Goal: Transaction & Acquisition: Book appointment/travel/reservation

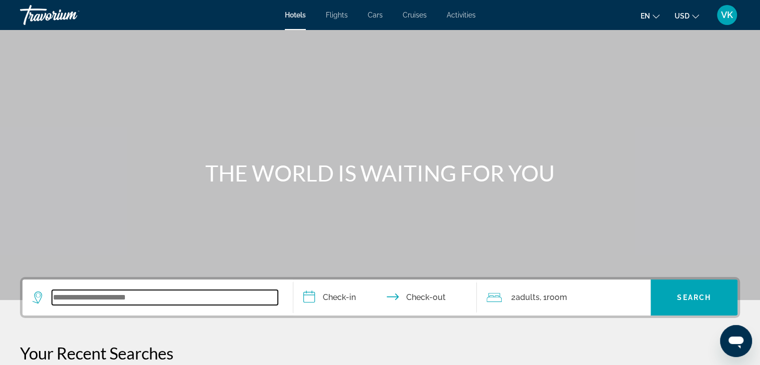
click at [142, 298] on input "Search widget" at bounding box center [165, 297] width 226 height 15
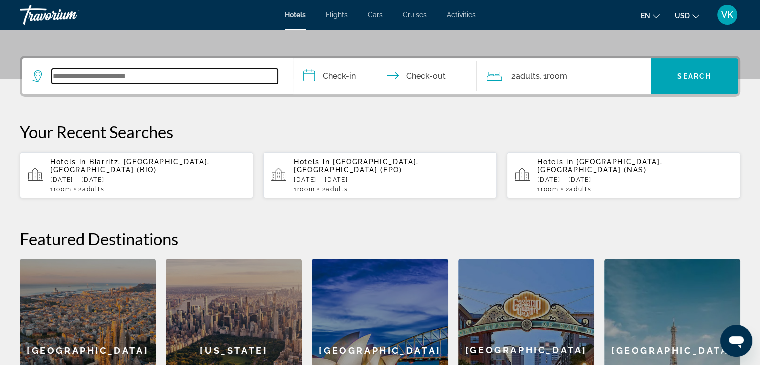
scroll to position [244, 0]
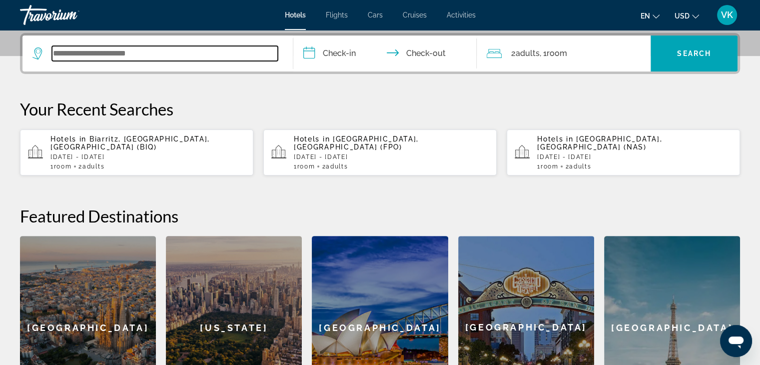
type input "*"
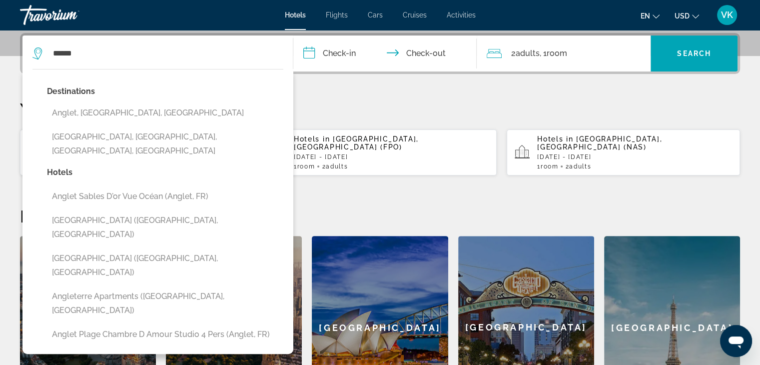
click at [154, 107] on button "Anglet, Basque Coast, France" at bounding box center [165, 112] width 236 height 19
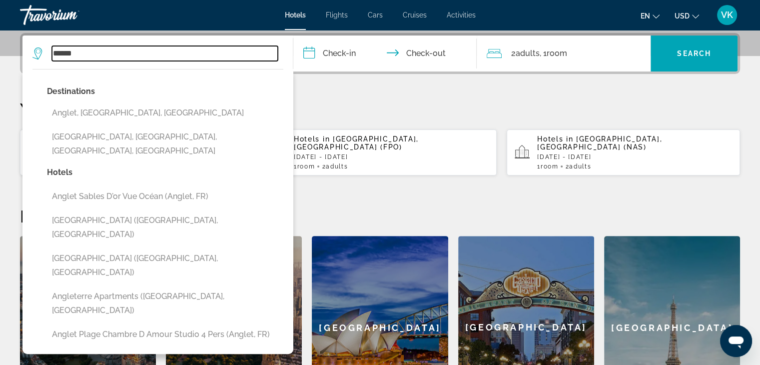
type input "**********"
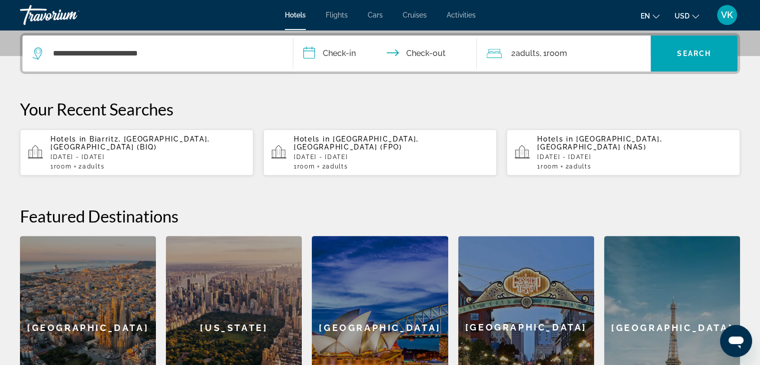
click at [352, 51] on input "**********" at bounding box center [387, 54] width 188 height 39
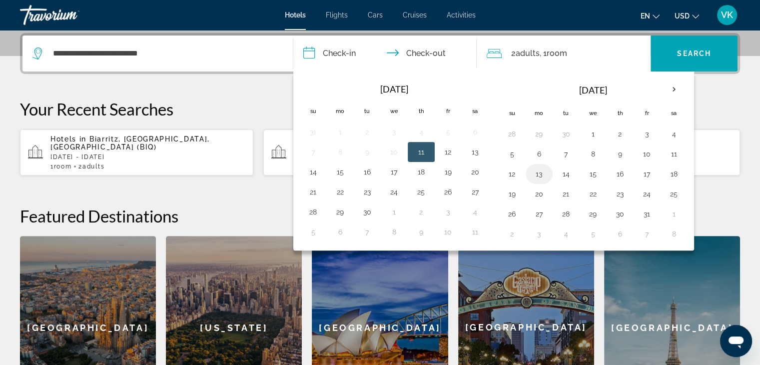
click at [539, 174] on button "13" at bounding box center [539, 174] width 16 height 14
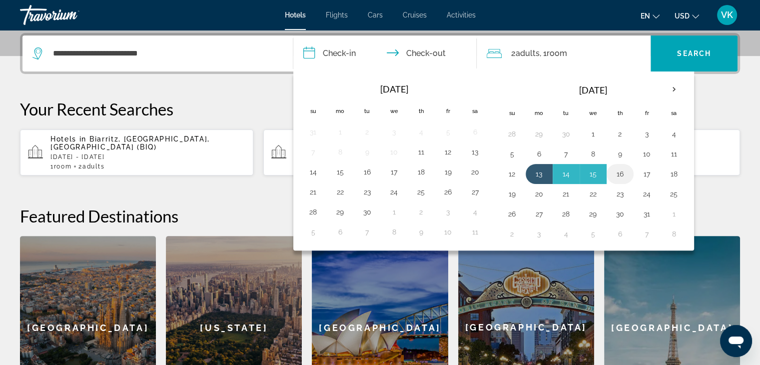
click at [616, 172] on button "16" at bounding box center [620, 174] width 16 height 14
type input "**********"
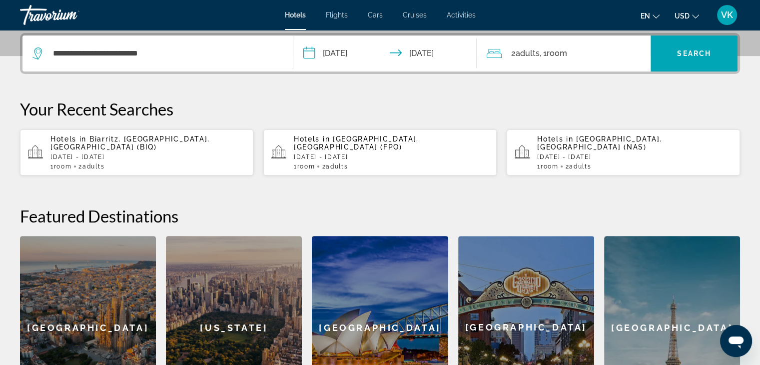
click at [686, 16] on span "USD" at bounding box center [681, 16] width 15 height 8
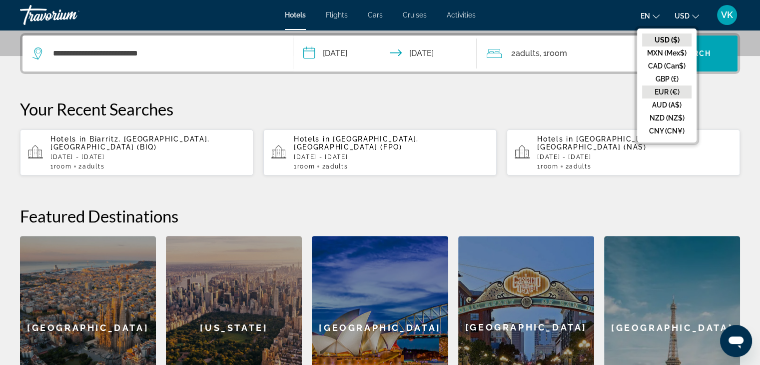
click at [661, 90] on button "EUR (€)" at bounding box center [666, 91] width 49 height 13
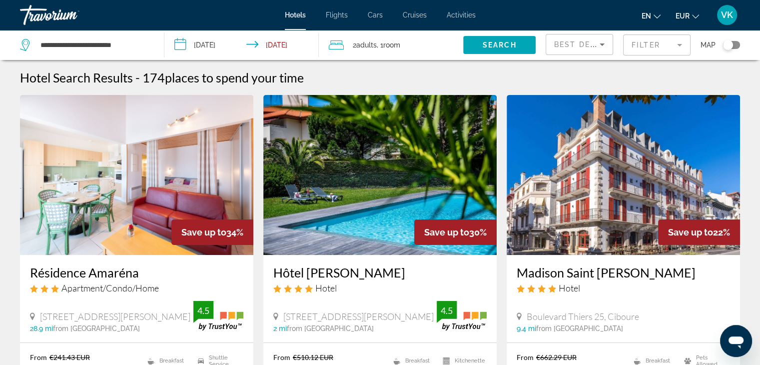
scroll to position [100, 0]
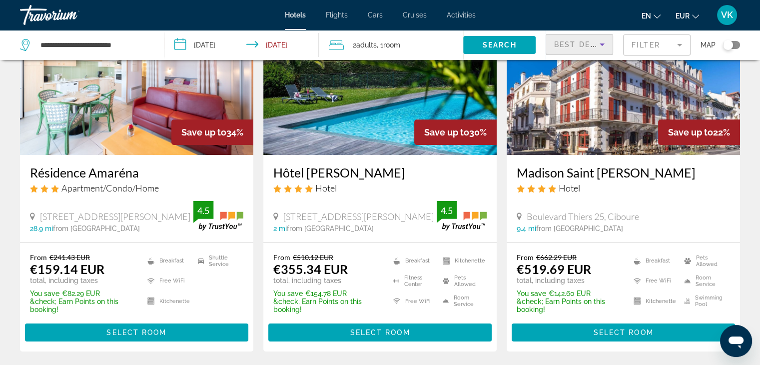
click at [598, 45] on icon "Sort by" at bounding box center [602, 44] width 12 height 12
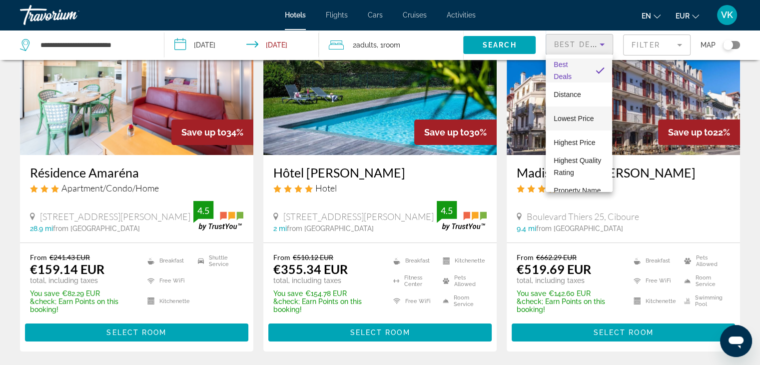
click at [590, 115] on span "Lowest Price" at bounding box center [573, 118] width 40 height 8
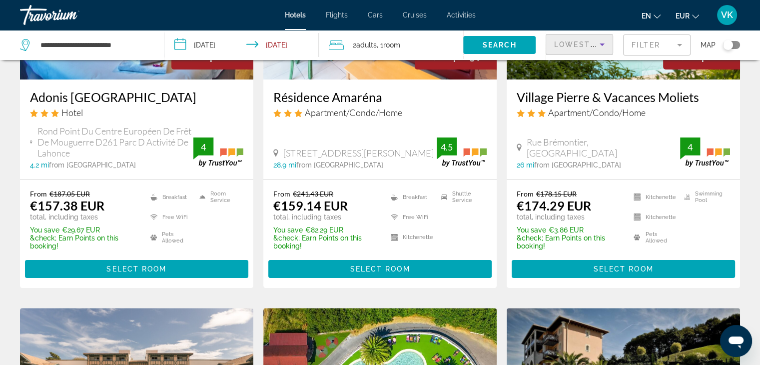
scroll to position [100, 0]
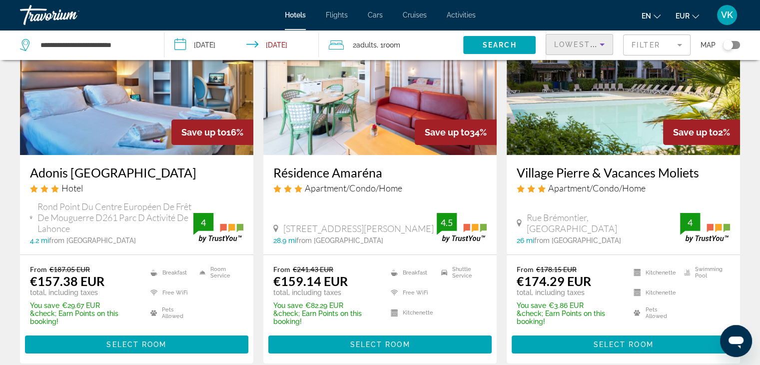
click at [580, 50] on div "Lowest Price" at bounding box center [579, 48] width 50 height 28
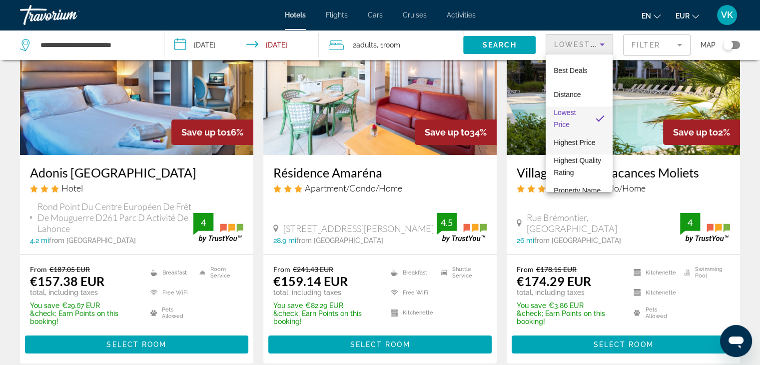
click at [579, 144] on span "Highest Price" at bounding box center [573, 142] width 41 height 8
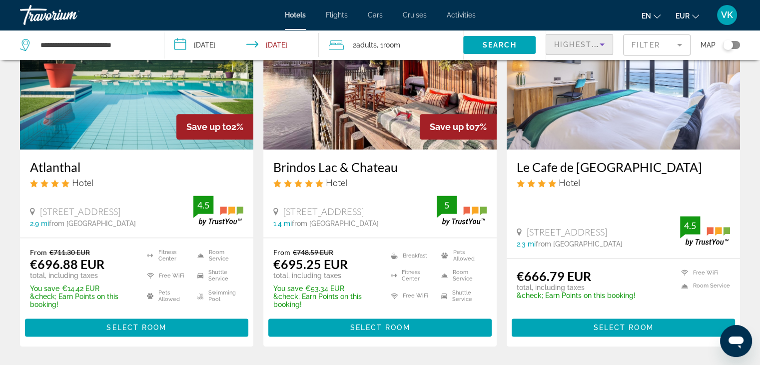
scroll to position [1348, 0]
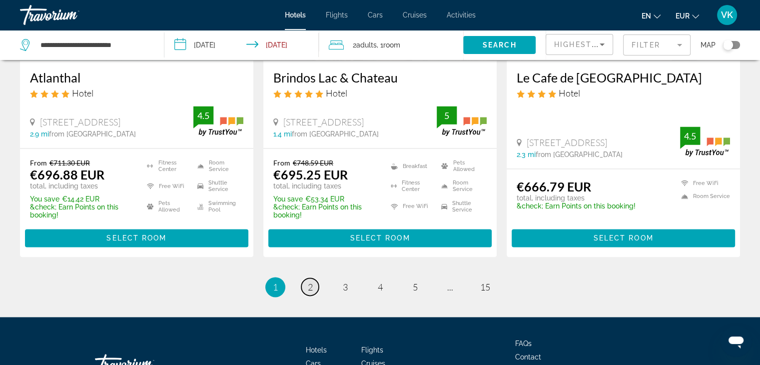
click at [312, 281] on span "2" at bounding box center [310, 286] width 5 height 11
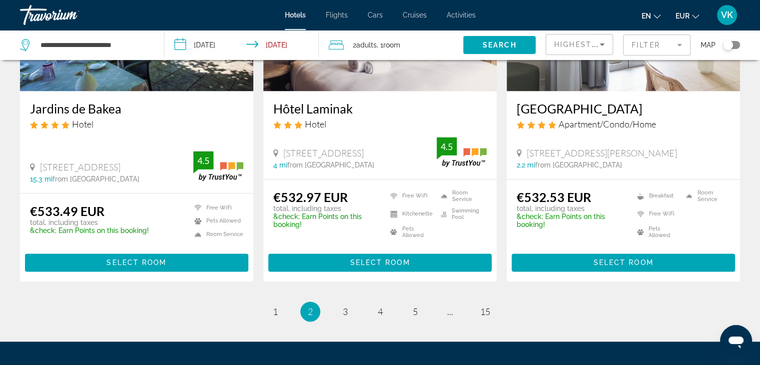
scroll to position [1395, 0]
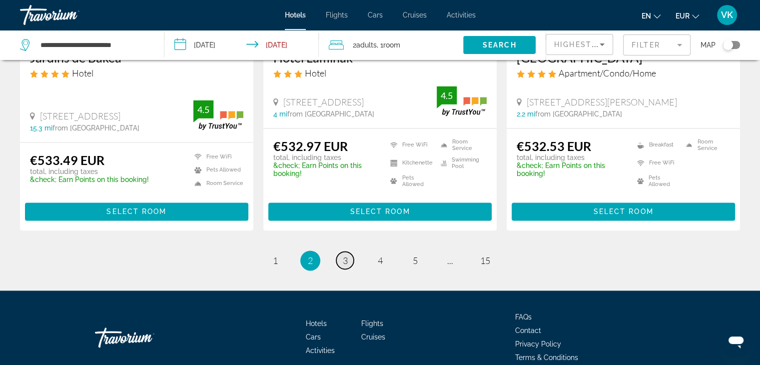
click at [348, 251] on link "page 3" at bounding box center [344, 259] width 17 height 17
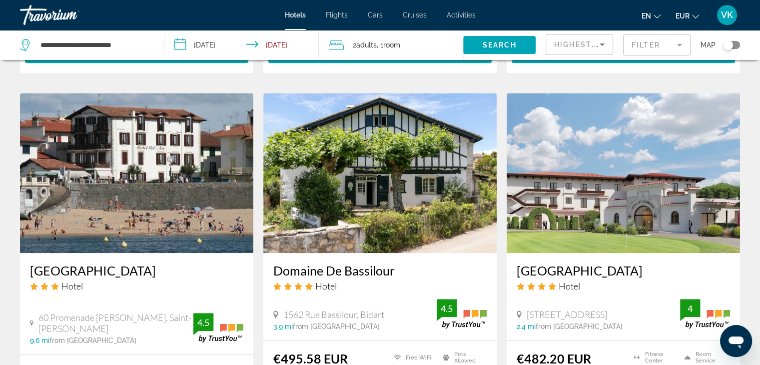
scroll to position [849, 0]
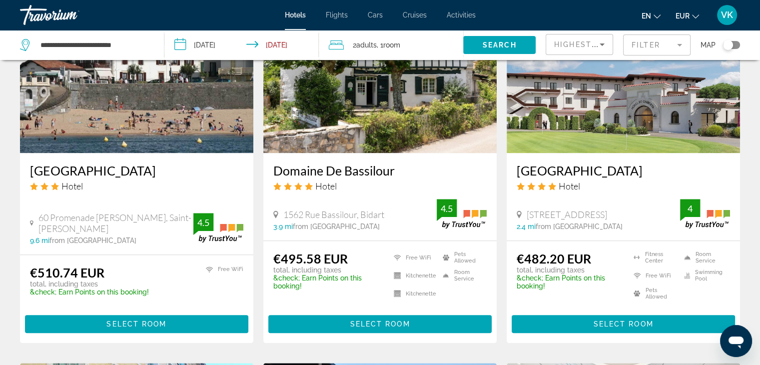
click at [368, 44] on span "Adults" at bounding box center [366, 45] width 20 height 8
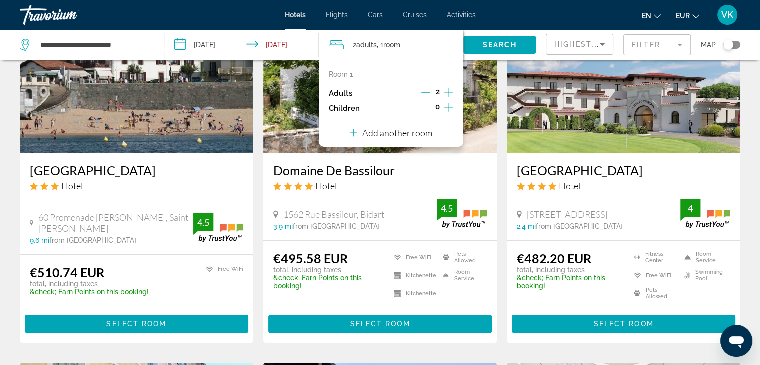
click at [425, 91] on icon "Decrement adults" at bounding box center [425, 92] width 9 height 9
click at [450, 108] on icon "Increment children" at bounding box center [448, 107] width 9 height 12
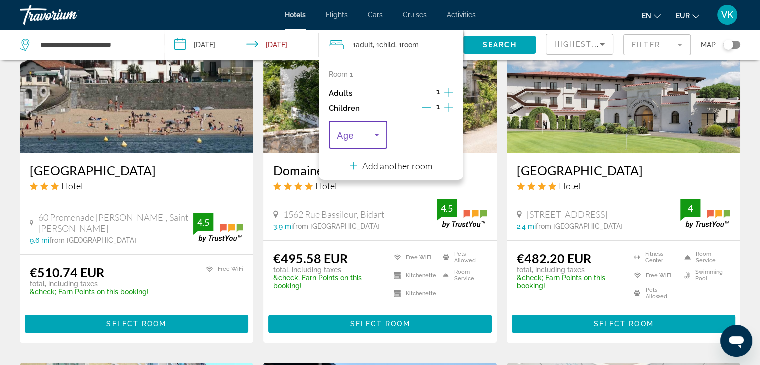
click at [378, 134] on icon "Travelers: 1 adult, 1 child" at bounding box center [377, 135] width 12 height 12
click at [337, 180] on span "6" at bounding box center [339, 180] width 4 height 12
click at [511, 125] on img "Main content" at bounding box center [622, 73] width 233 height 160
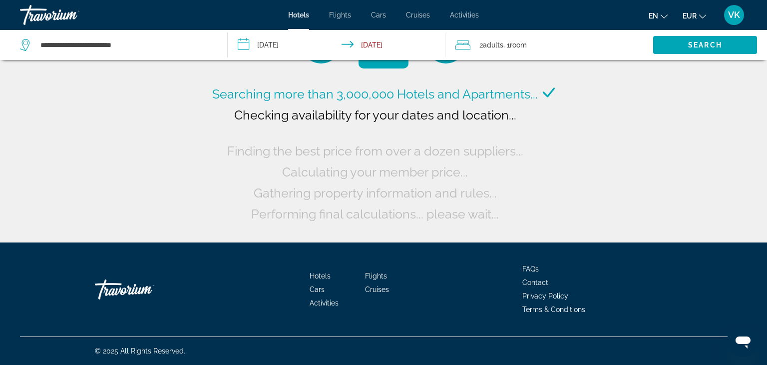
click at [490, 42] on span "Adults" at bounding box center [493, 45] width 20 height 8
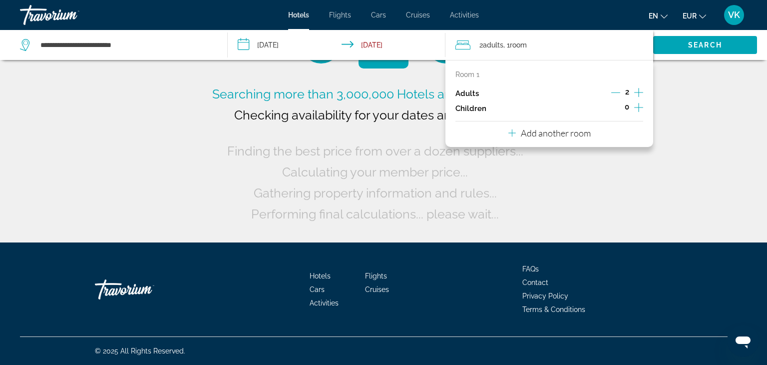
click at [617, 92] on icon "Decrement adults" at bounding box center [615, 92] width 9 height 9
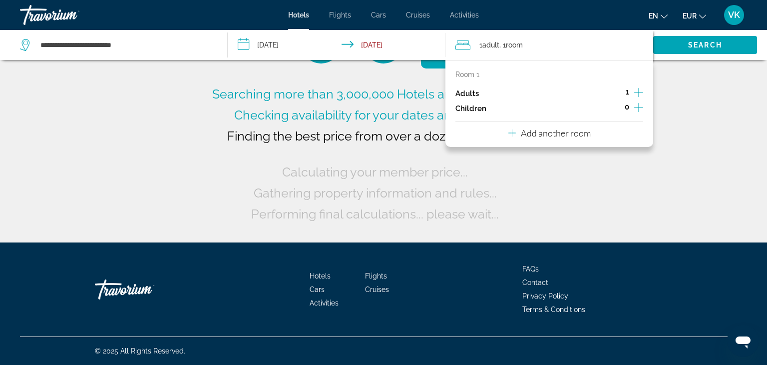
click at [638, 107] on icon "Increment children" at bounding box center [638, 107] width 9 height 12
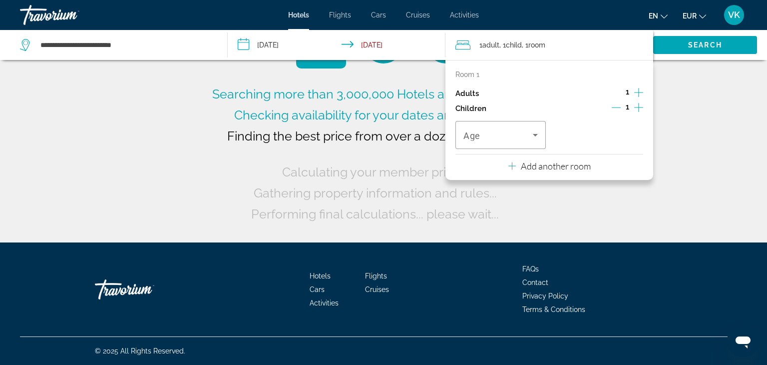
click at [535, 133] on icon "Main content" at bounding box center [534, 134] width 12 height 12
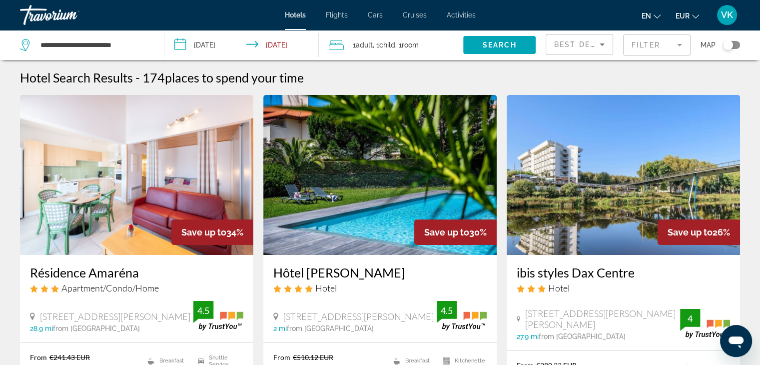
click at [385, 43] on span "Child" at bounding box center [387, 45] width 16 height 8
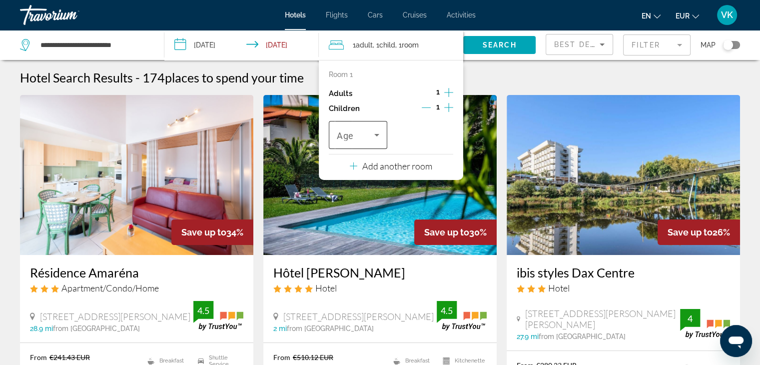
click at [377, 134] on icon "Travelers: 1 adult, 1 child" at bounding box center [377, 135] width 12 height 12
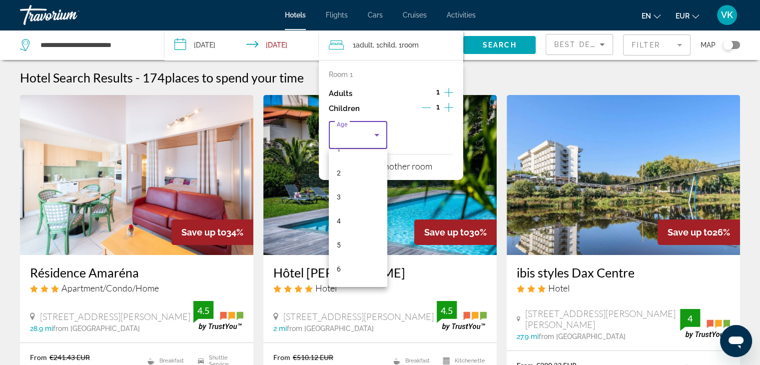
scroll to position [72, 0]
click at [346, 232] on mat-option "6" at bounding box center [358, 237] width 58 height 24
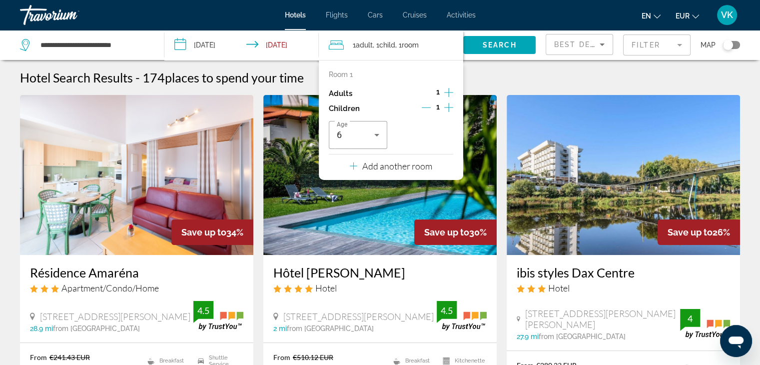
click at [509, 82] on div "Hotel Search Results - 174 places to spend your time" at bounding box center [380, 77] width 720 height 15
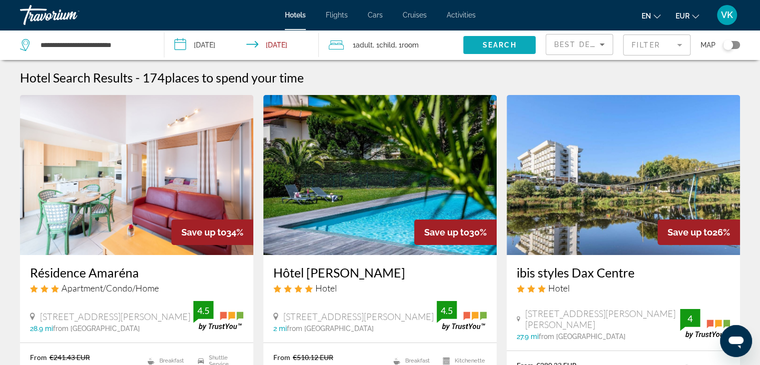
click at [507, 42] on span "Search" at bounding box center [499, 45] width 34 height 8
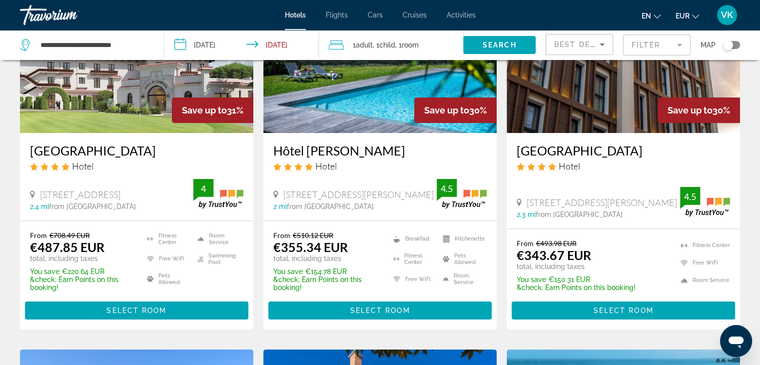
scroll to position [100, 0]
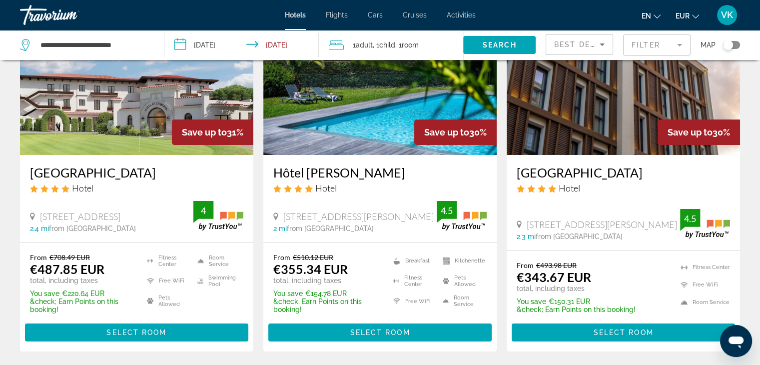
click at [80, 171] on h3 "[GEOGRAPHIC_DATA]" at bounding box center [136, 172] width 213 height 15
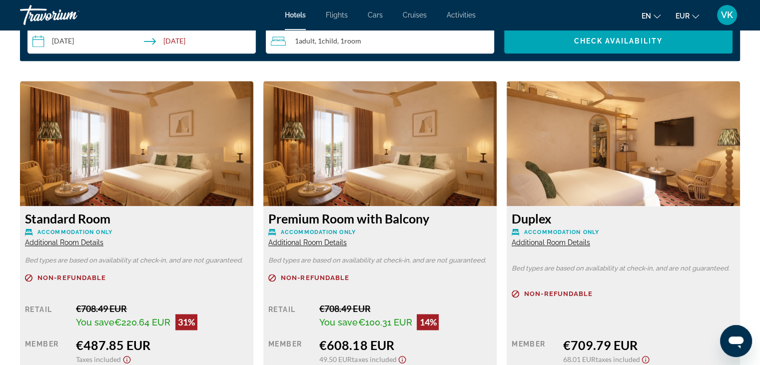
scroll to position [1403, 0]
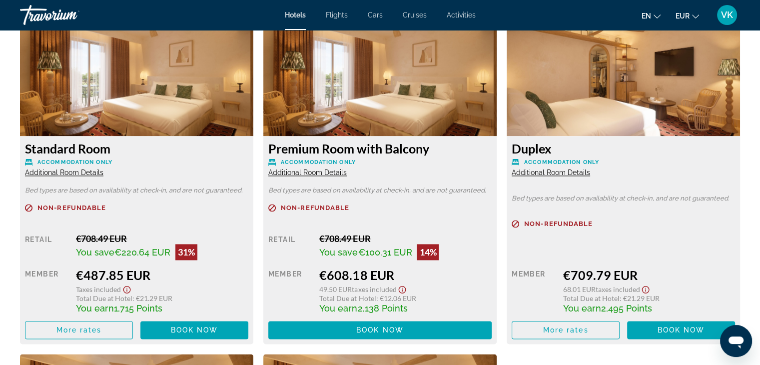
click at [72, 171] on span "Additional Room Details" at bounding box center [64, 172] width 78 height 8
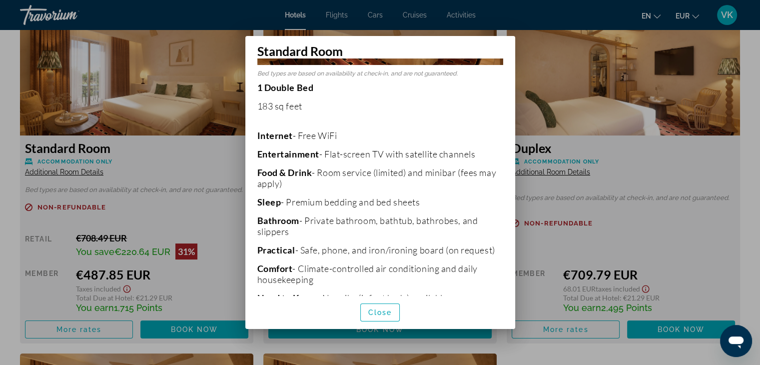
scroll to position [112, 0]
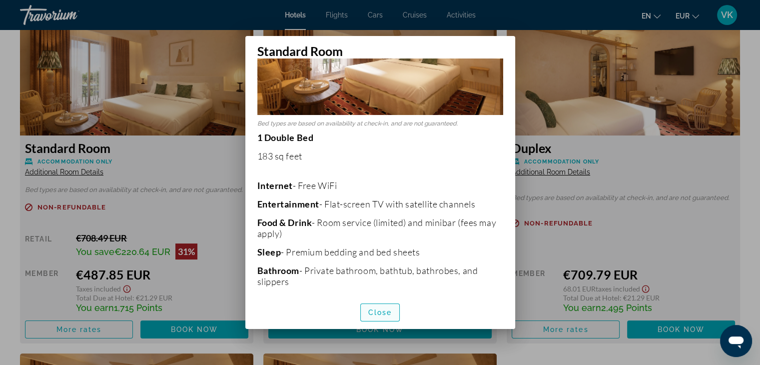
click at [380, 311] on span "Close" at bounding box center [380, 312] width 24 height 8
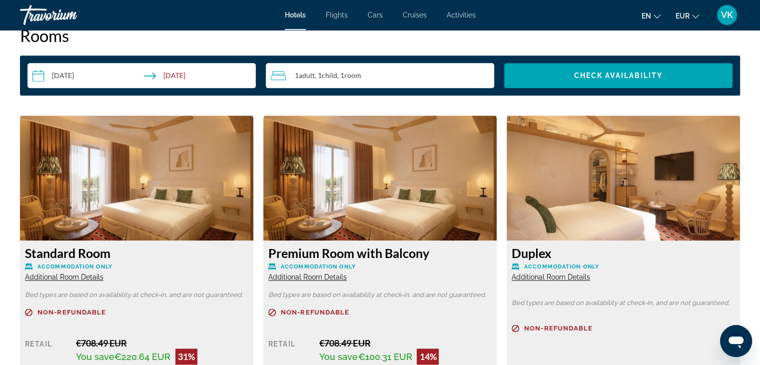
scroll to position [1348, 0]
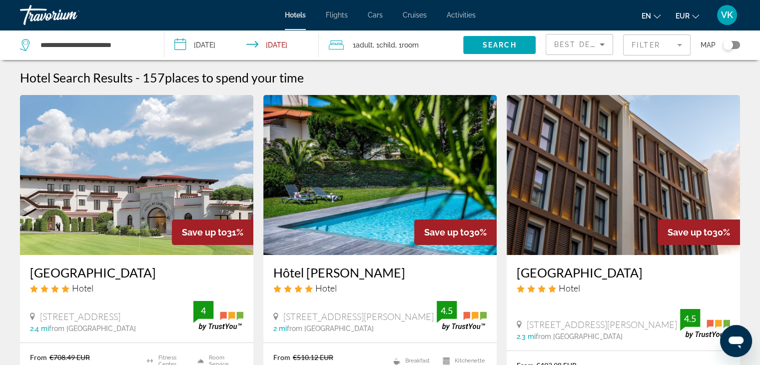
click at [372, 44] on span "Adult" at bounding box center [364, 45] width 17 height 8
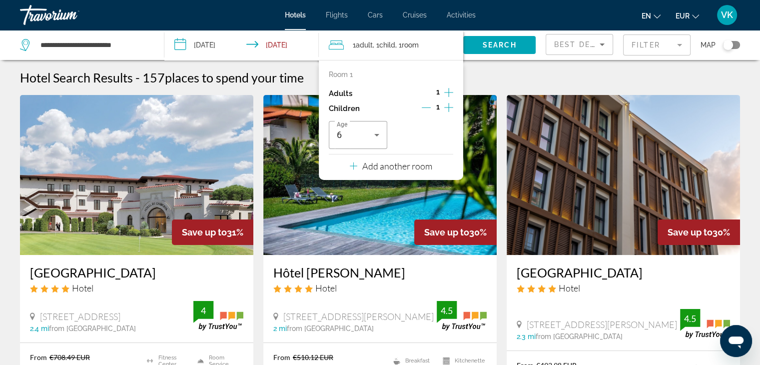
click at [427, 105] on icon "Decrement children" at bounding box center [425, 107] width 9 height 9
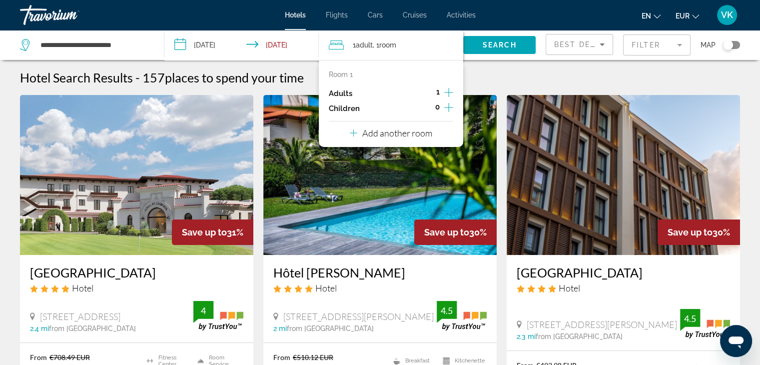
click at [447, 91] on icon "Increment adults" at bounding box center [448, 92] width 9 height 12
click at [490, 77] on div "Hotel Search Results - 157 places to spend your time" at bounding box center [380, 77] width 720 height 15
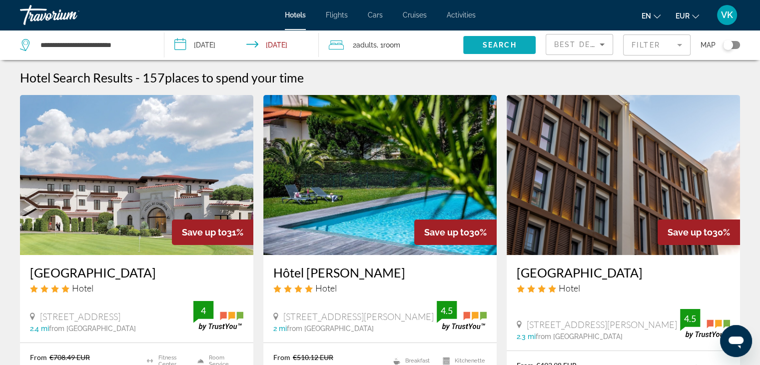
click at [498, 41] on span "Search" at bounding box center [499, 45] width 34 height 8
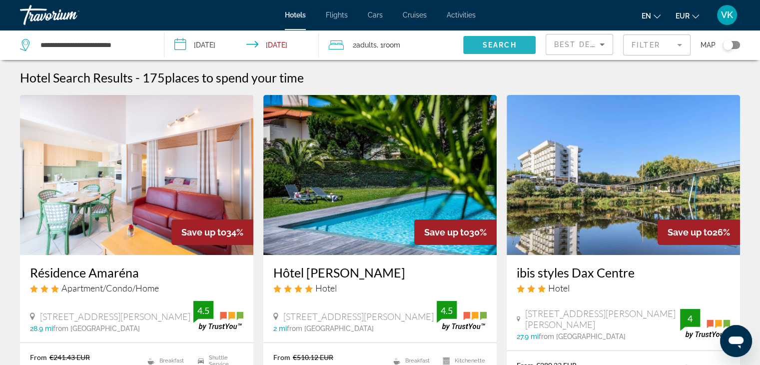
click at [505, 37] on span "Search widget" at bounding box center [499, 45] width 72 height 24
click at [569, 45] on span "Best Deals" at bounding box center [580, 44] width 52 height 8
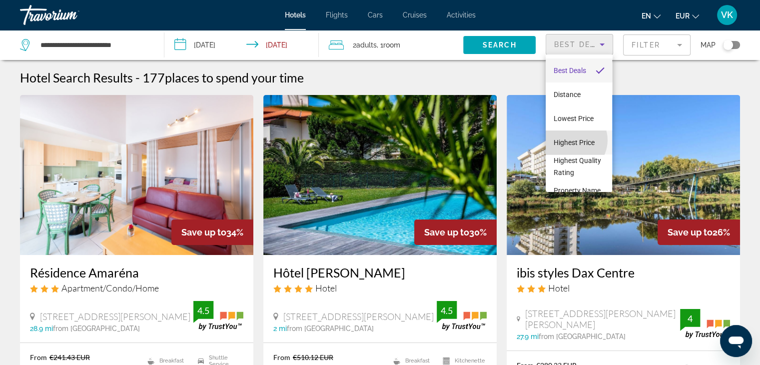
click at [571, 140] on span "Highest Price" at bounding box center [573, 142] width 41 height 8
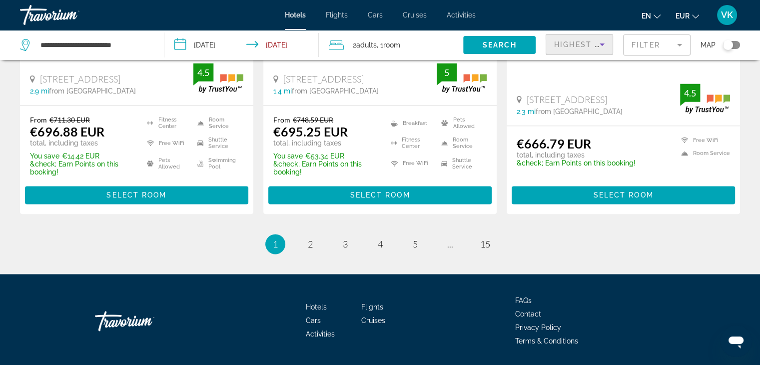
scroll to position [1393, 0]
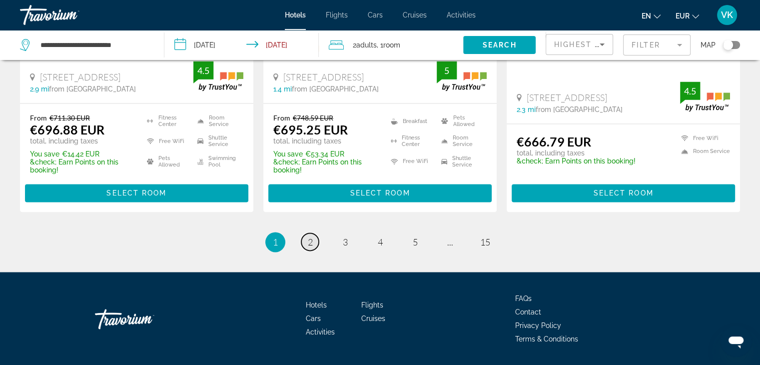
click at [310, 236] on span "2" at bounding box center [310, 241] width 5 height 11
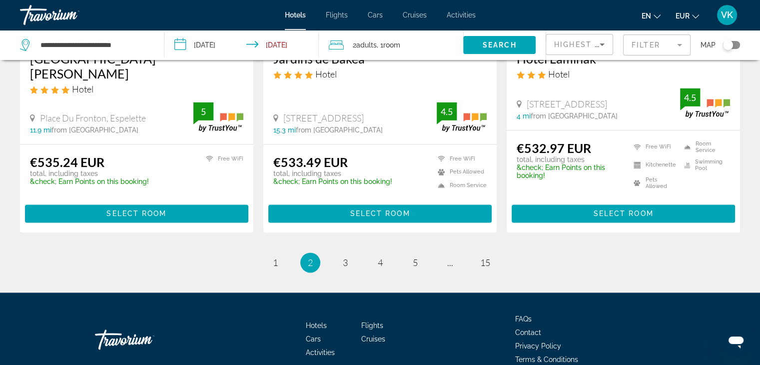
scroll to position [1395, 0]
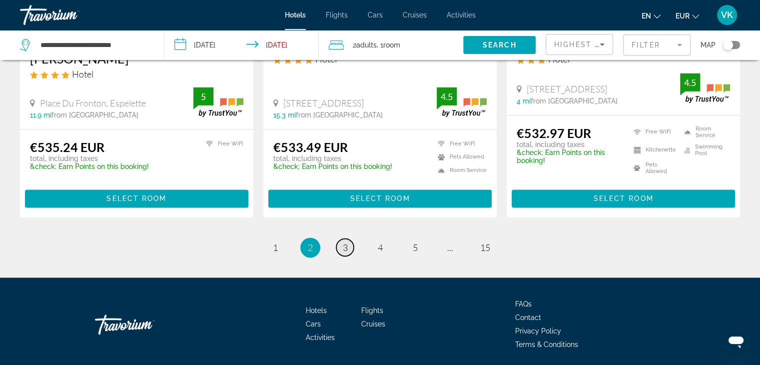
click at [344, 242] on span "3" at bounding box center [345, 247] width 5 height 11
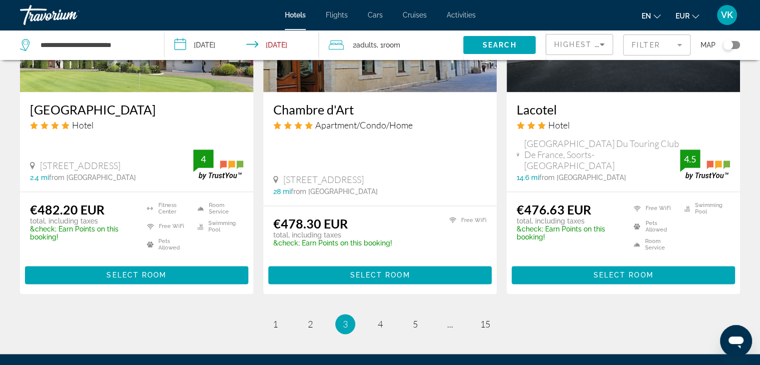
scroll to position [1298, 0]
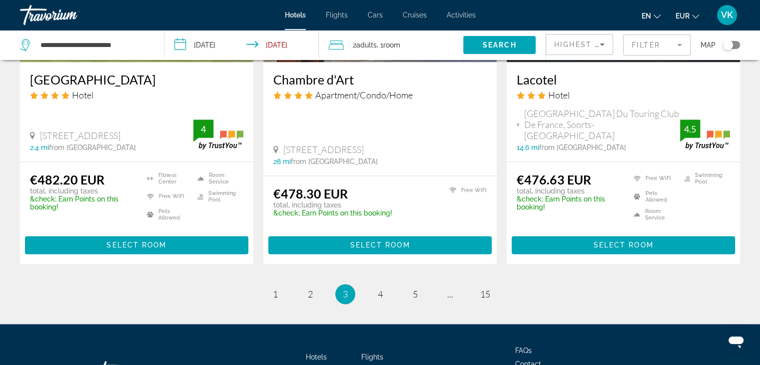
click at [116, 98] on div "Hotel" at bounding box center [136, 94] width 213 height 11
click at [74, 80] on h3 "[GEOGRAPHIC_DATA]" at bounding box center [136, 79] width 213 height 15
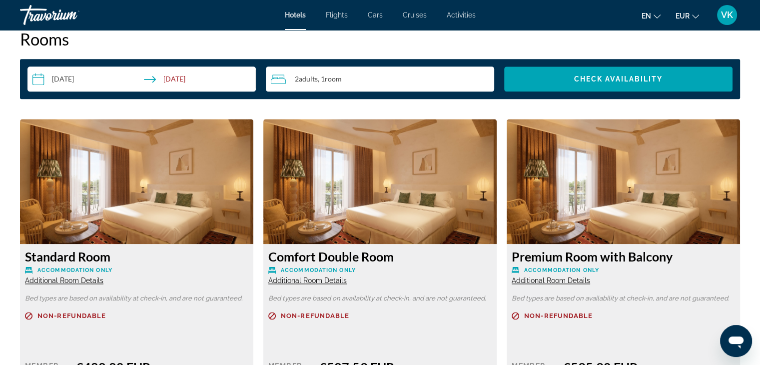
scroll to position [1348, 0]
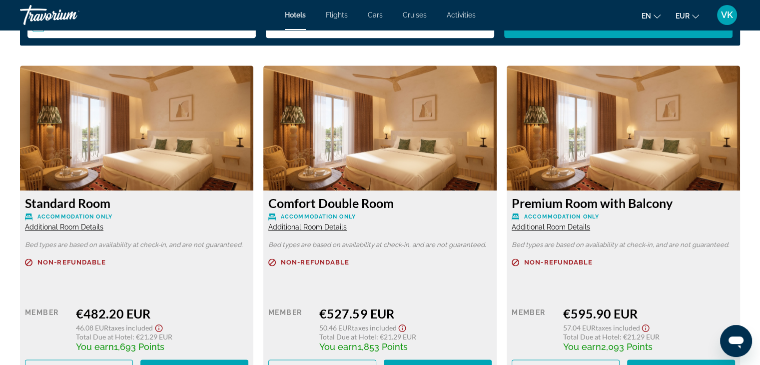
click at [238, 121] on img "Main content" at bounding box center [136, 127] width 233 height 125
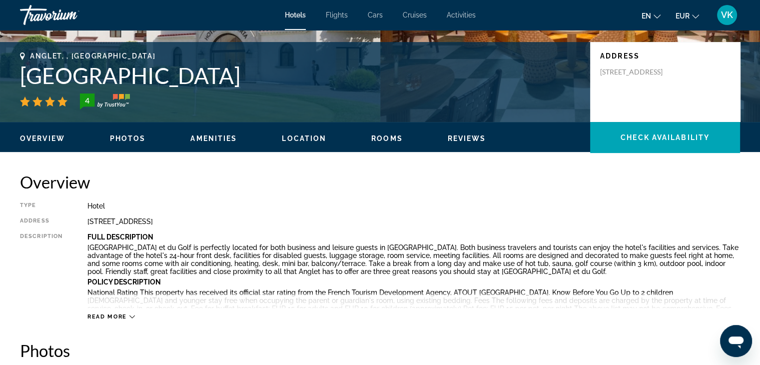
scroll to position [50, 0]
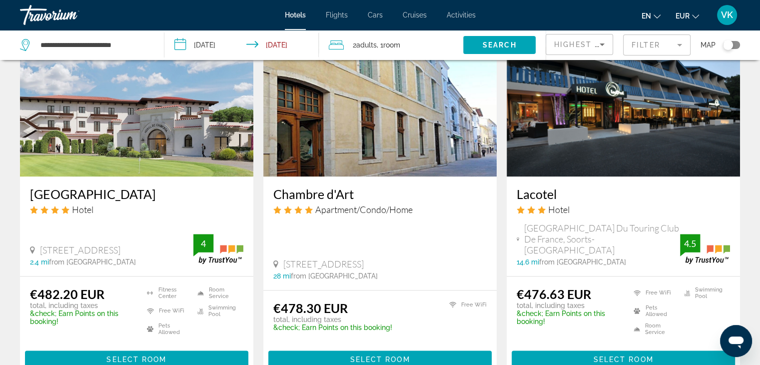
scroll to position [1192, 0]
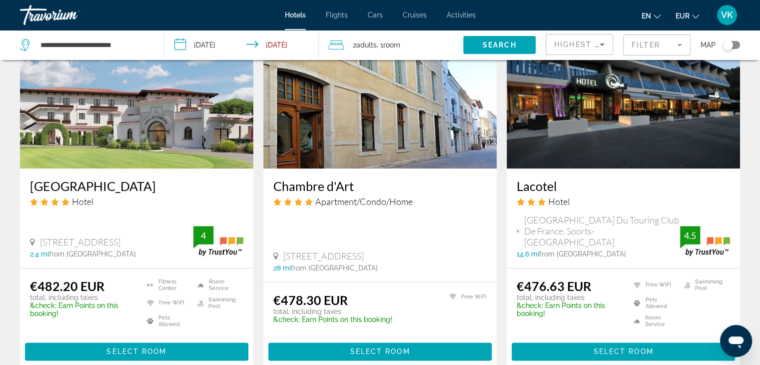
click at [150, 42] on div "**********" at bounding box center [87, 45] width 134 height 30
click at [139, 46] on input "**********" at bounding box center [93, 44] width 109 height 15
type input "*"
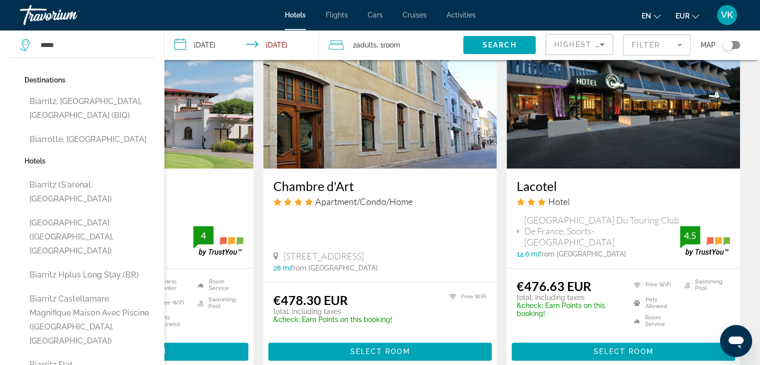
click at [136, 98] on button "Biarritz, [GEOGRAPHIC_DATA], [GEOGRAPHIC_DATA] (BIQ)" at bounding box center [89, 108] width 130 height 33
type input "**********"
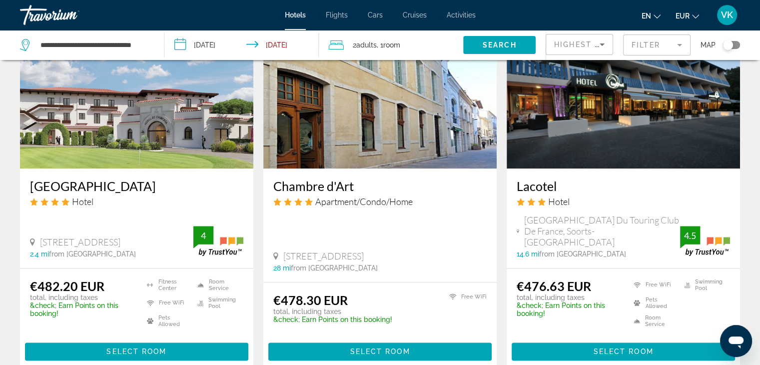
click at [212, 44] on input "**********" at bounding box center [243, 46] width 158 height 33
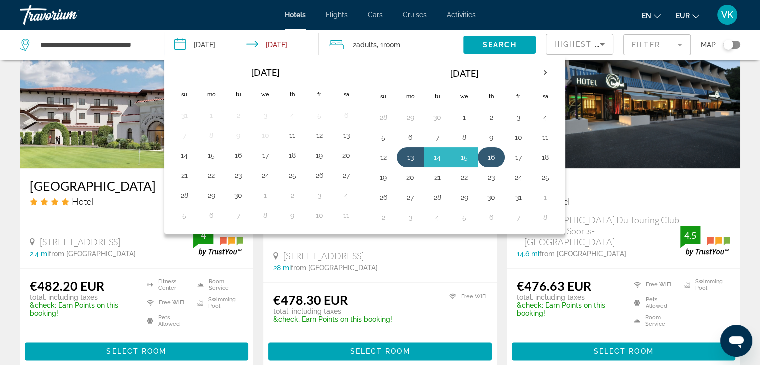
click at [490, 156] on button "16" at bounding box center [491, 157] width 16 height 14
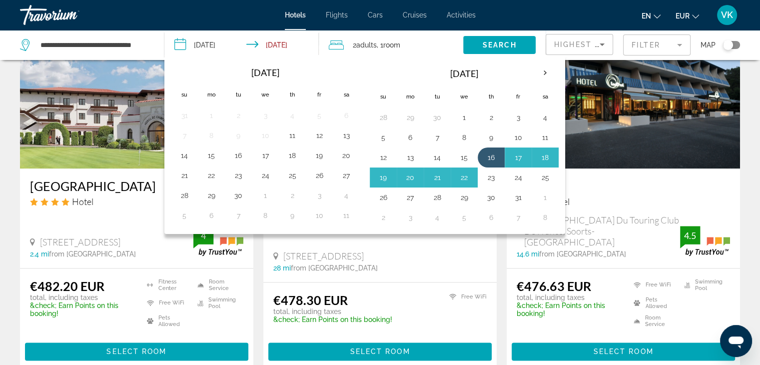
click at [489, 176] on button "23" at bounding box center [491, 177] width 16 height 14
type input "**********"
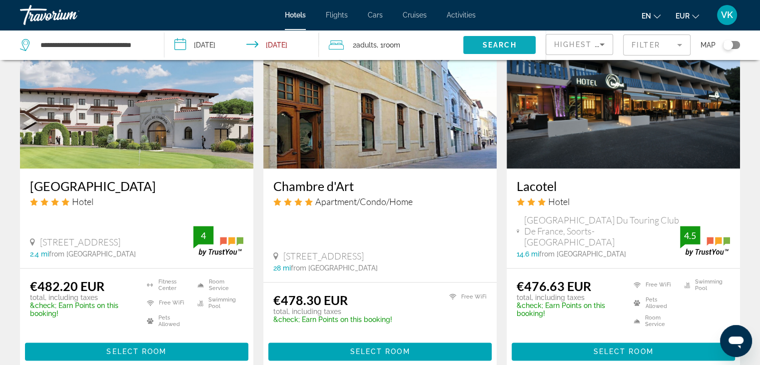
click at [491, 39] on span "Search widget" at bounding box center [499, 45] width 72 height 24
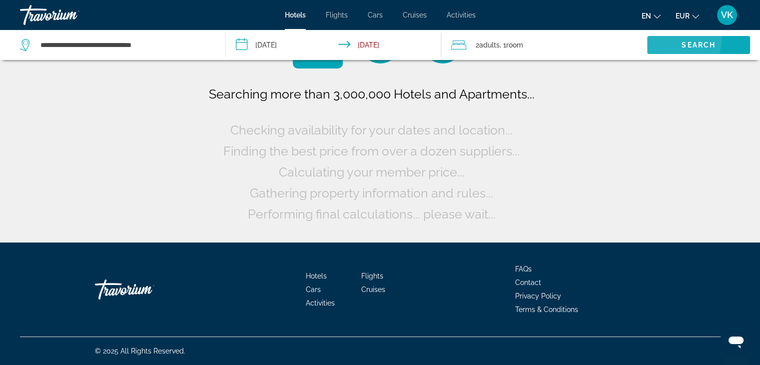
scroll to position [0, 0]
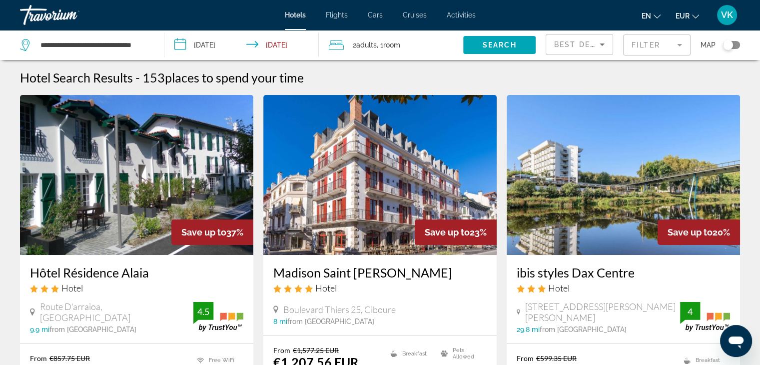
click at [686, 13] on span "EUR" at bounding box center [682, 16] width 14 height 8
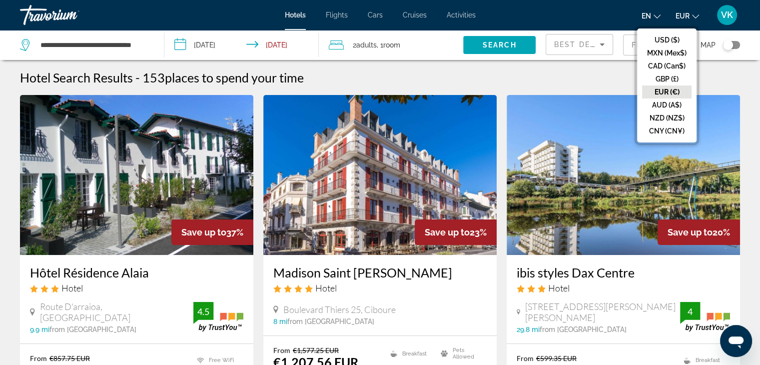
click at [663, 64] on button "CAD (Can$)" at bounding box center [666, 65] width 49 height 13
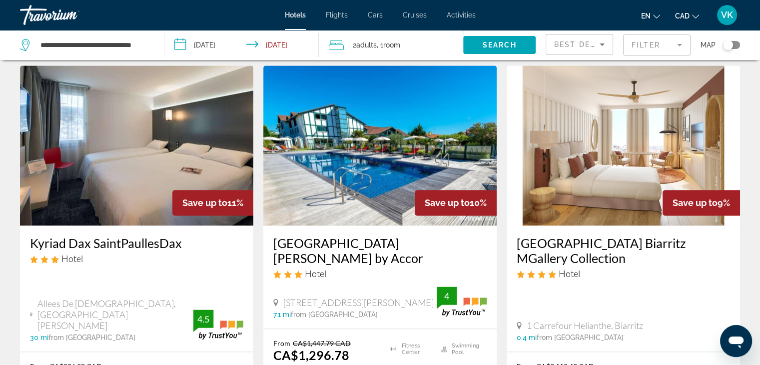
scroll to position [1248, 0]
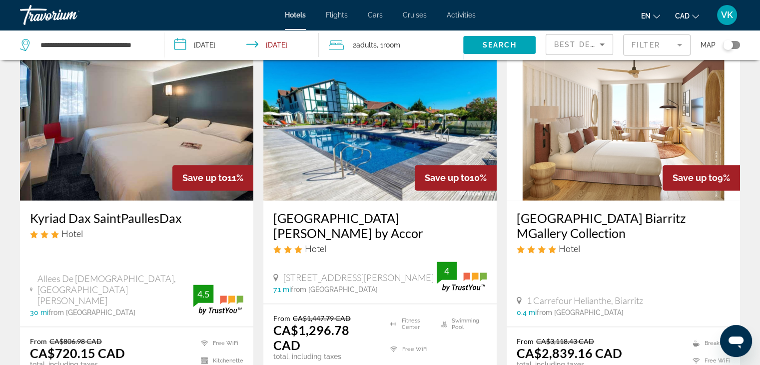
click at [601, 40] on icon "Sort by" at bounding box center [602, 44] width 12 height 12
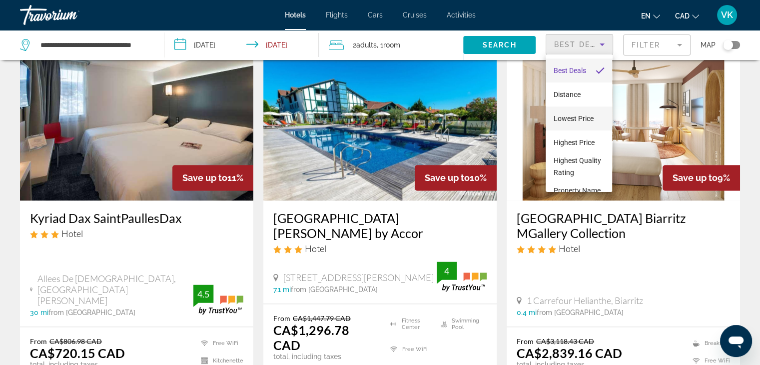
drag, startPoint x: 579, startPoint y: 120, endPoint x: 580, endPoint y: 113, distance: 7.0
click at [580, 119] on span "Lowest Price" at bounding box center [573, 118] width 40 height 8
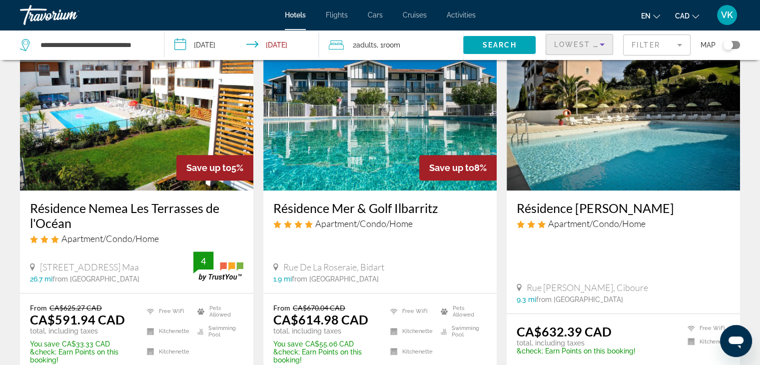
scroll to position [399, 0]
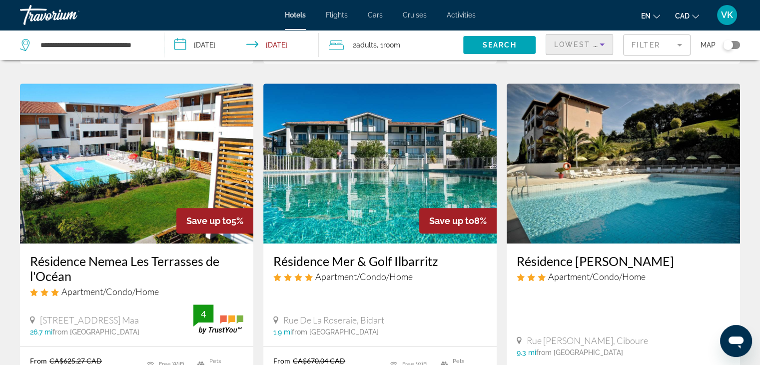
click at [376, 162] on img "Main content" at bounding box center [379, 163] width 233 height 160
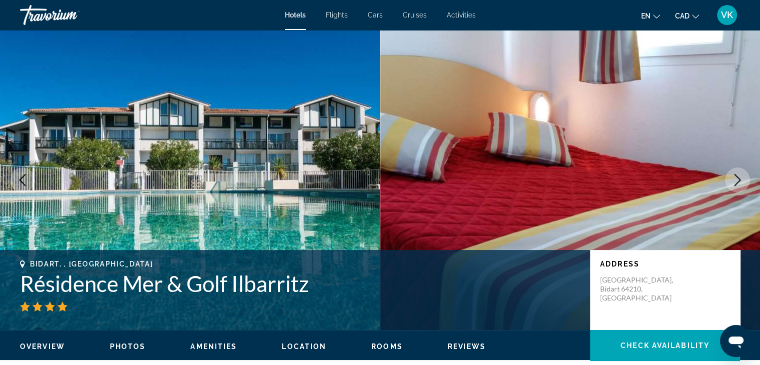
click at [738, 172] on button "Next image" at bounding box center [737, 179] width 25 height 25
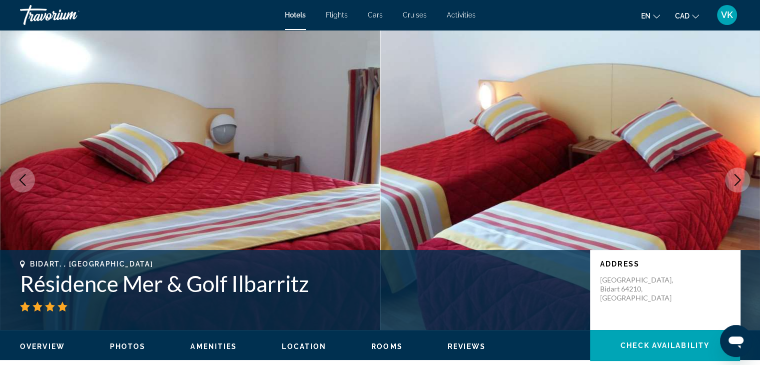
click at [738, 172] on button "Next image" at bounding box center [737, 179] width 25 height 25
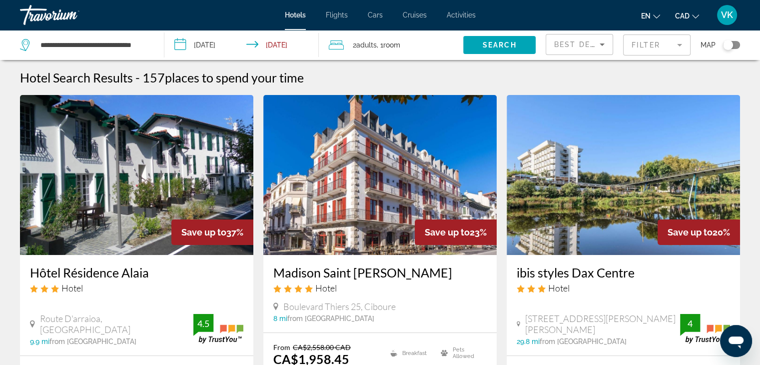
scroll to position [100, 0]
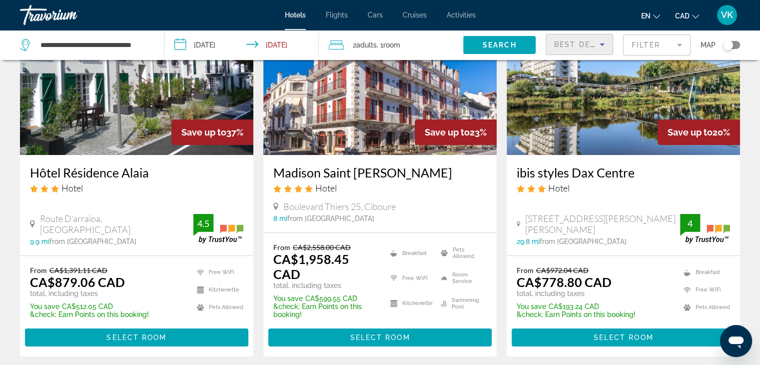
click at [575, 38] on div "Best Deals" at bounding box center [576, 44] width 45 height 12
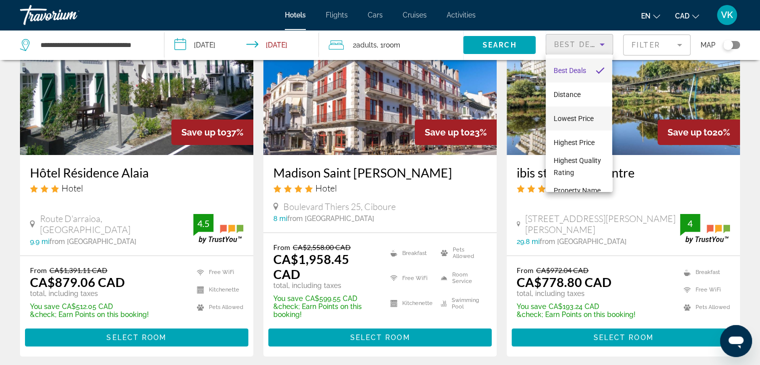
click at [585, 117] on span "Lowest Price" at bounding box center [573, 118] width 40 height 8
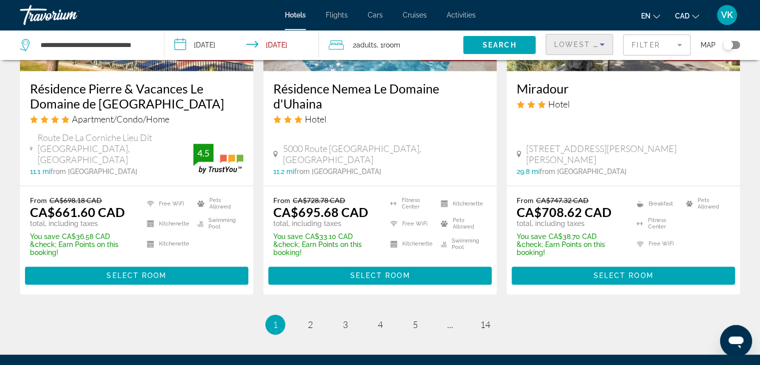
scroll to position [1440, 0]
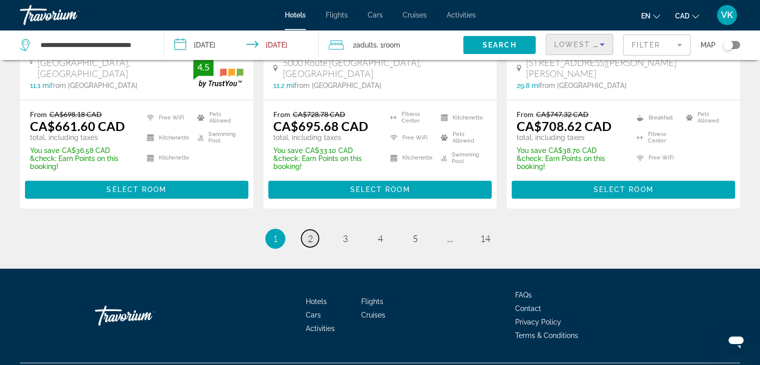
click at [310, 233] on span "2" at bounding box center [310, 238] width 5 height 11
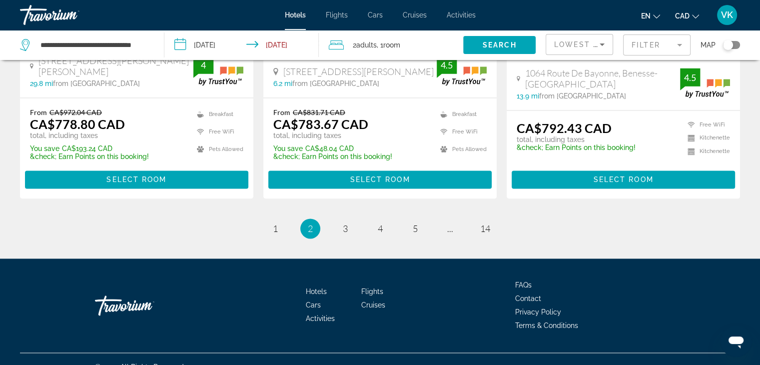
scroll to position [1412, 0]
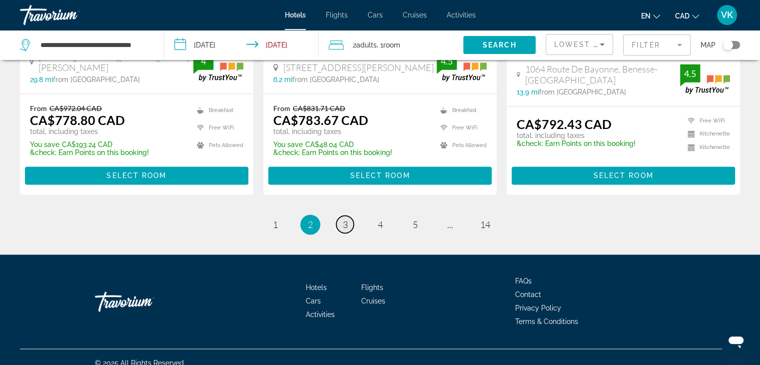
click at [344, 219] on span "3" at bounding box center [345, 224] width 5 height 11
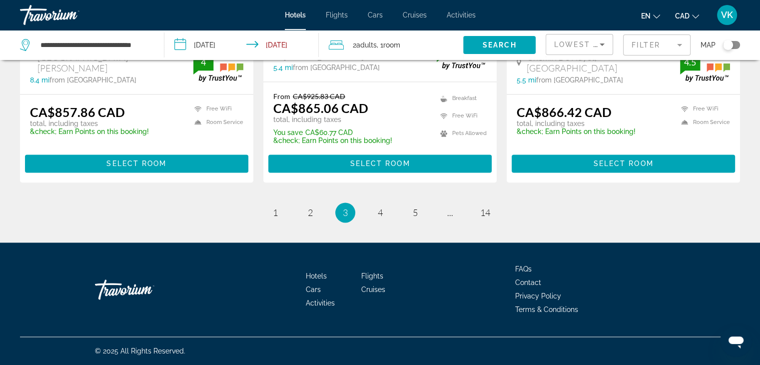
scroll to position [1357, 0]
click at [384, 211] on link "page 4" at bounding box center [379, 212] width 17 height 17
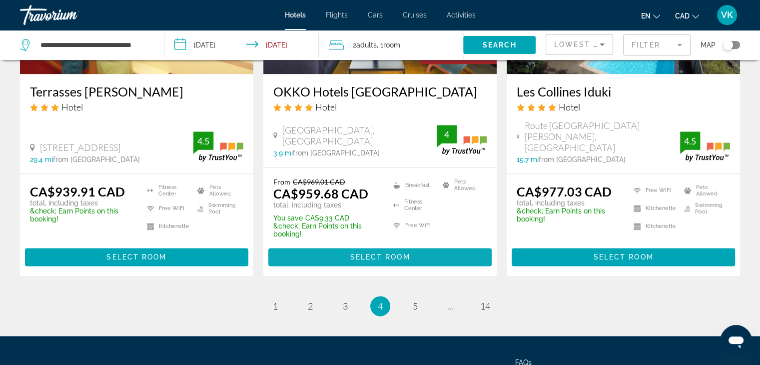
scroll to position [1361, 0]
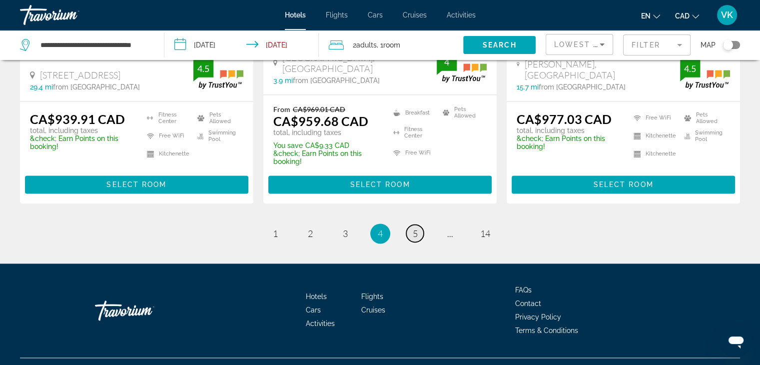
click at [417, 224] on link "page 5" at bounding box center [414, 232] width 17 height 17
